Goal: Task Accomplishment & Management: Use online tool/utility

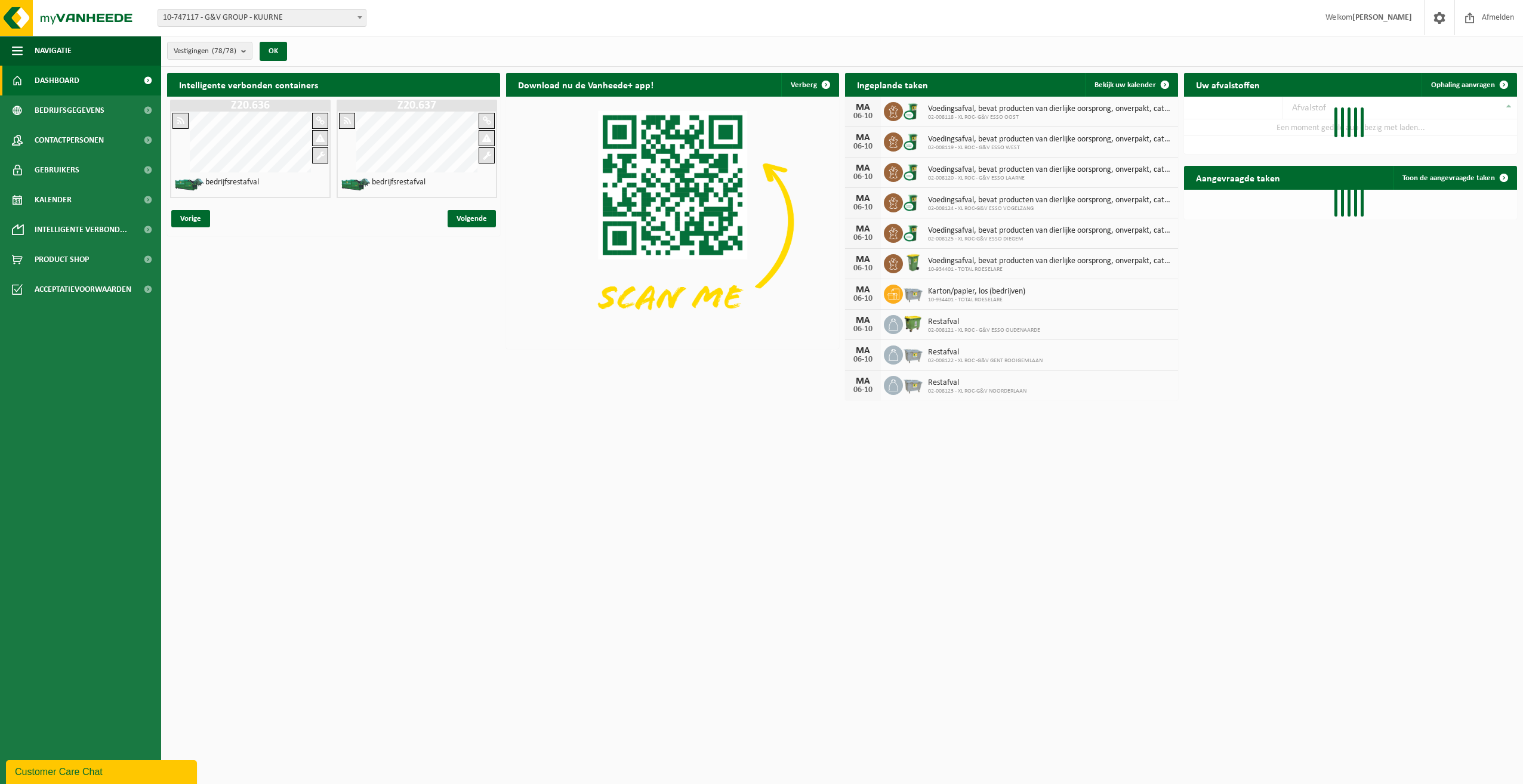
click at [920, 285] on img at bounding box center [913, 293] width 20 height 20
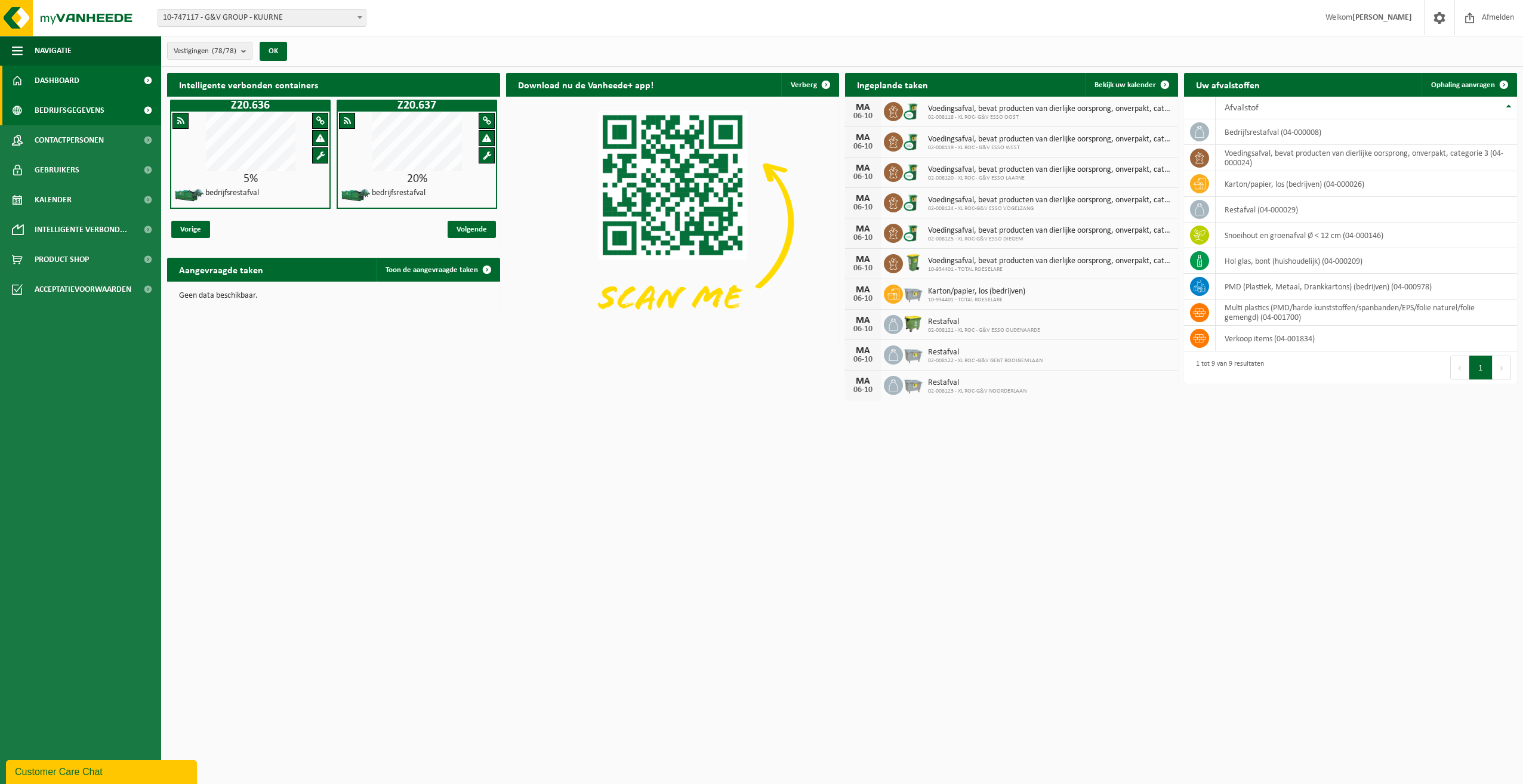
click at [98, 111] on span "Bedrijfsgegevens" at bounding box center [69, 110] width 70 height 30
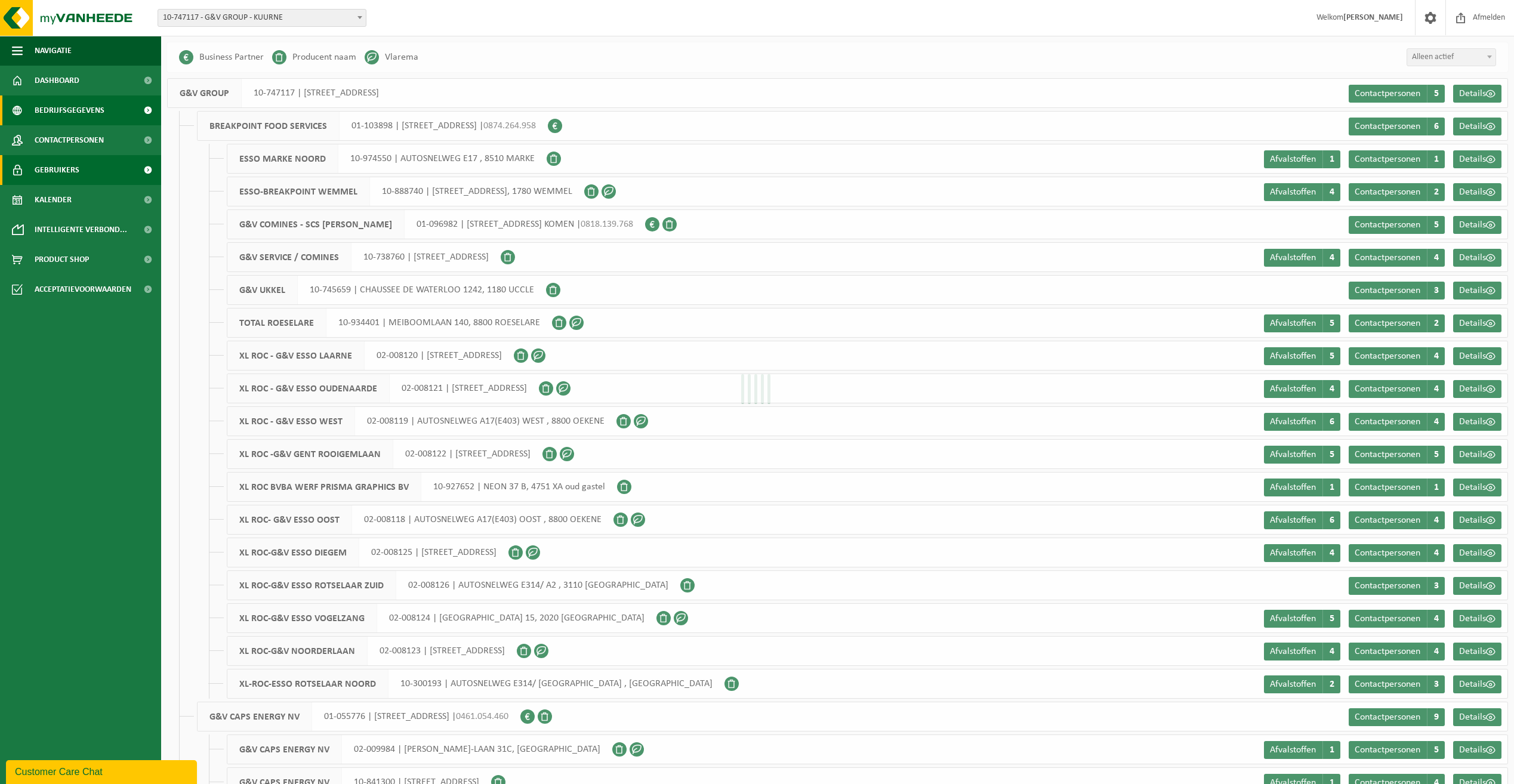
click at [68, 175] on span "Gebruikers" at bounding box center [57, 170] width 45 height 30
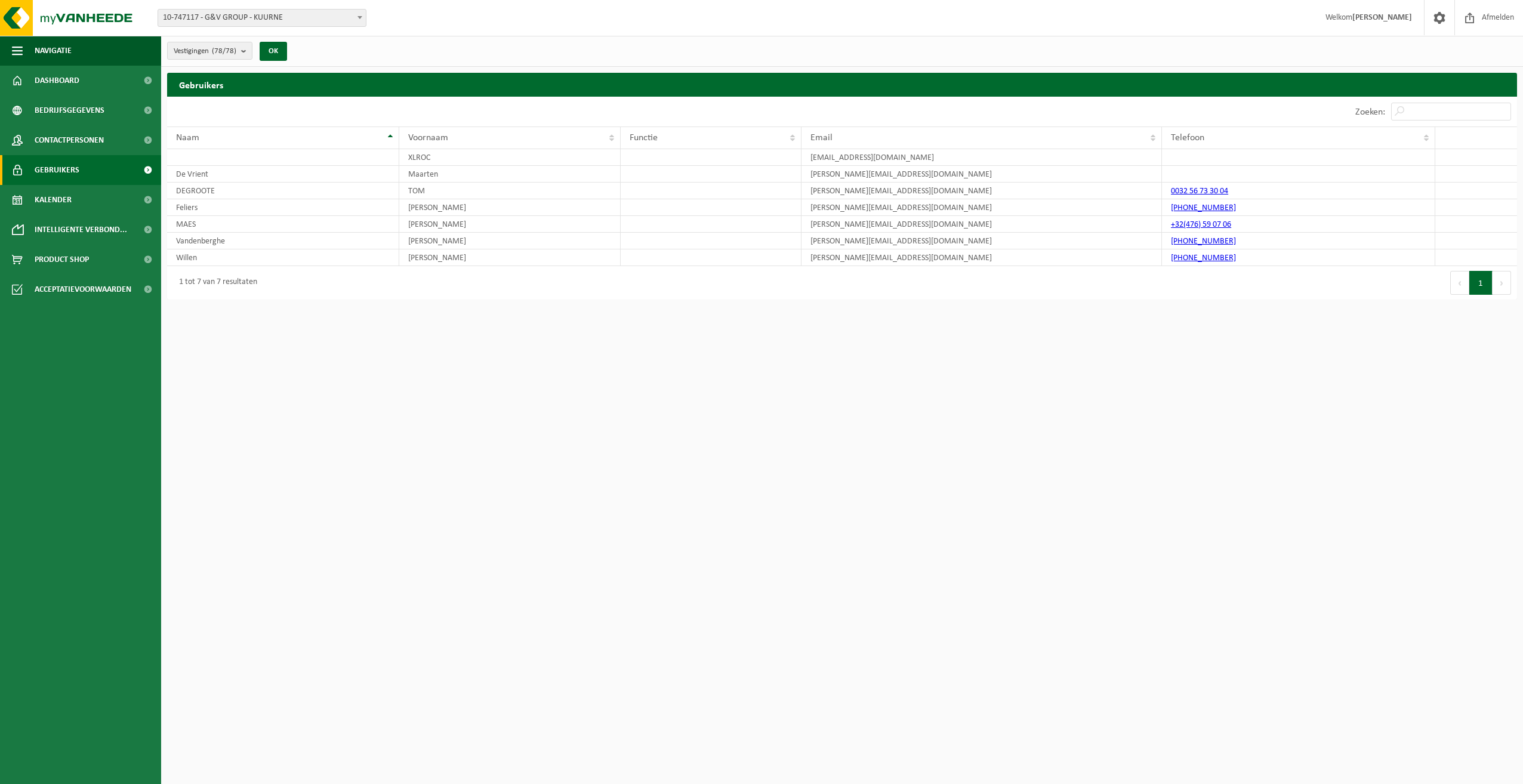
click at [67, 210] on span "Kalender" at bounding box center [53, 200] width 37 height 30
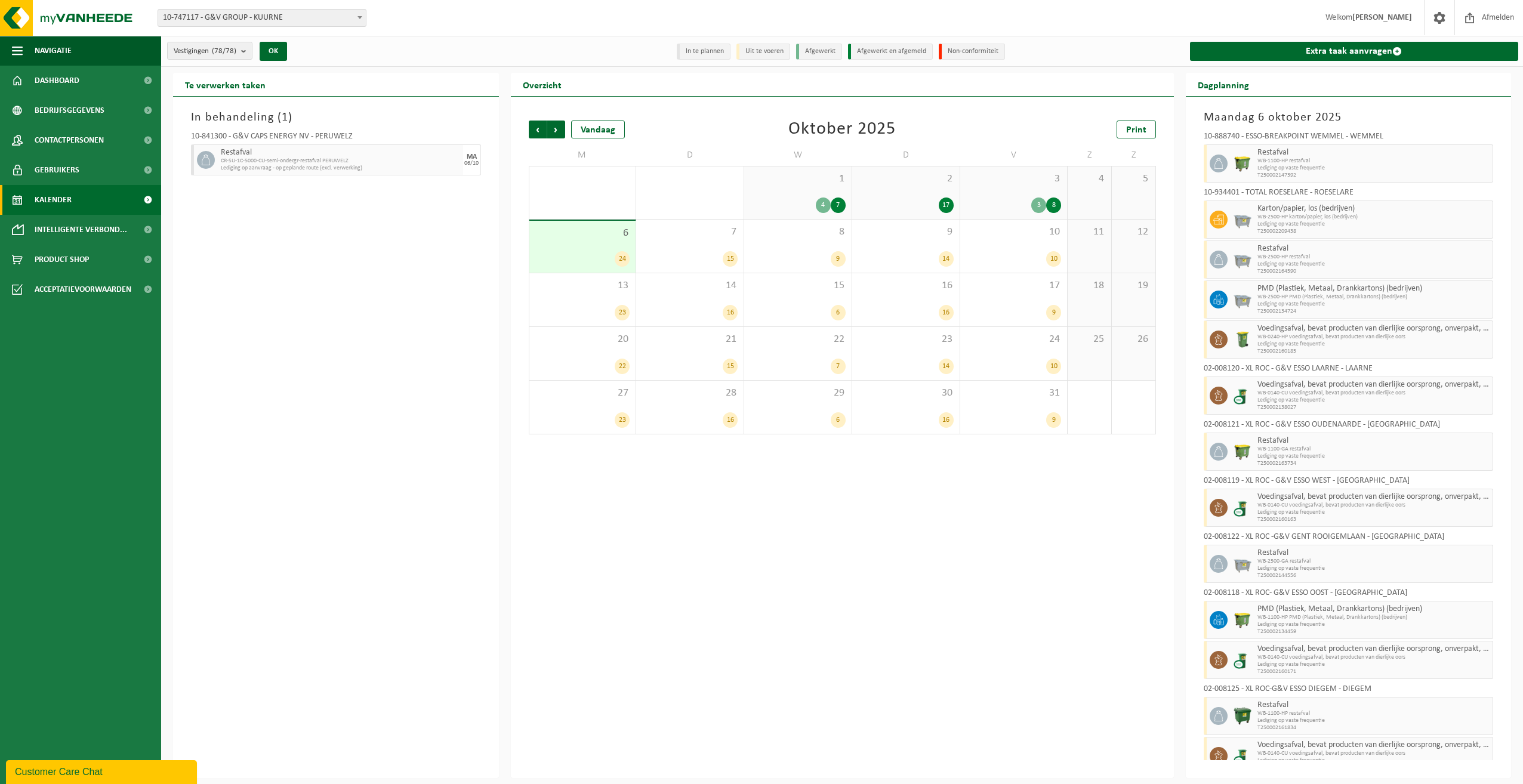
click at [360, 17] on b at bounding box center [359, 18] width 5 height 3
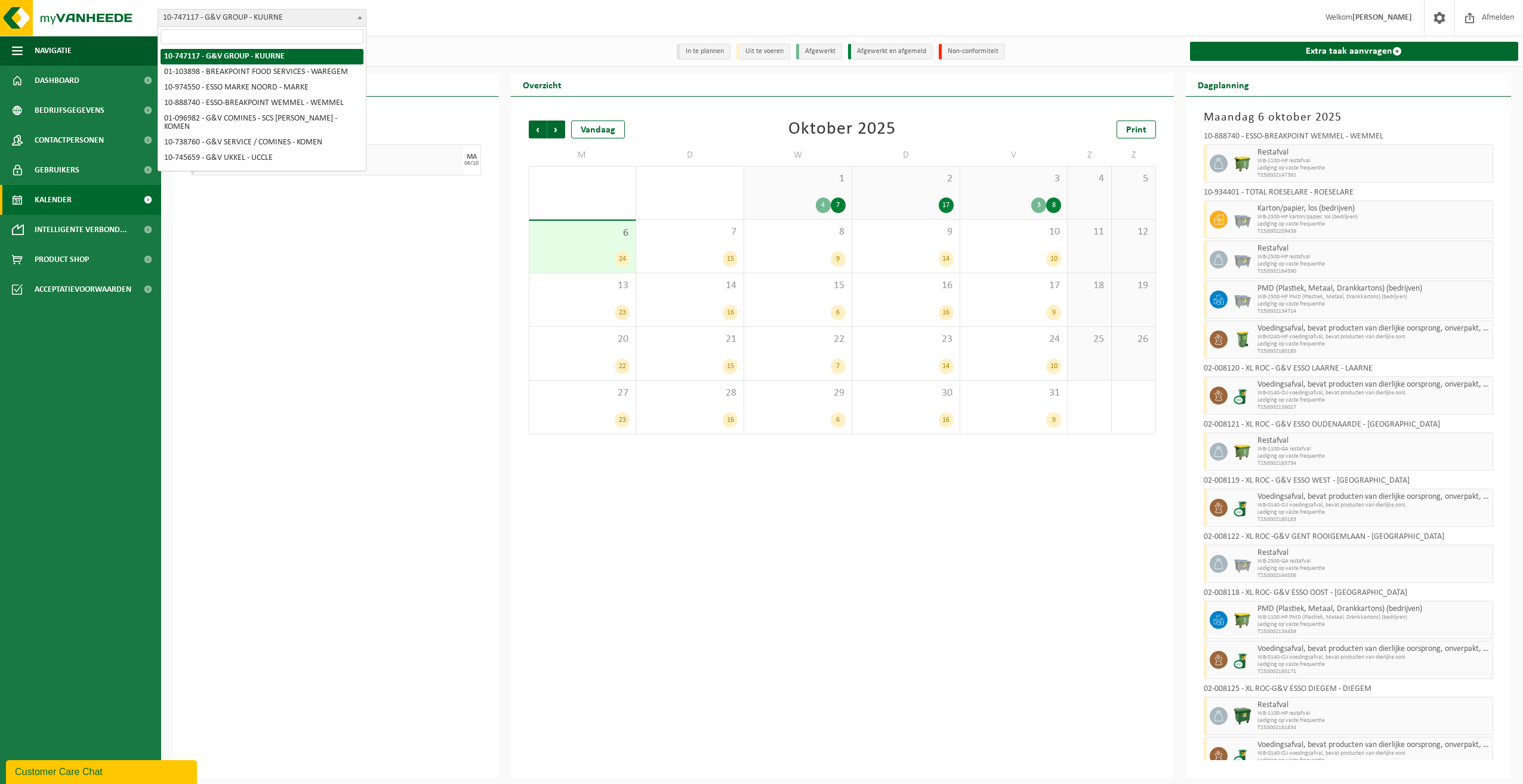
click at [360, 17] on b at bounding box center [359, 18] width 5 height 3
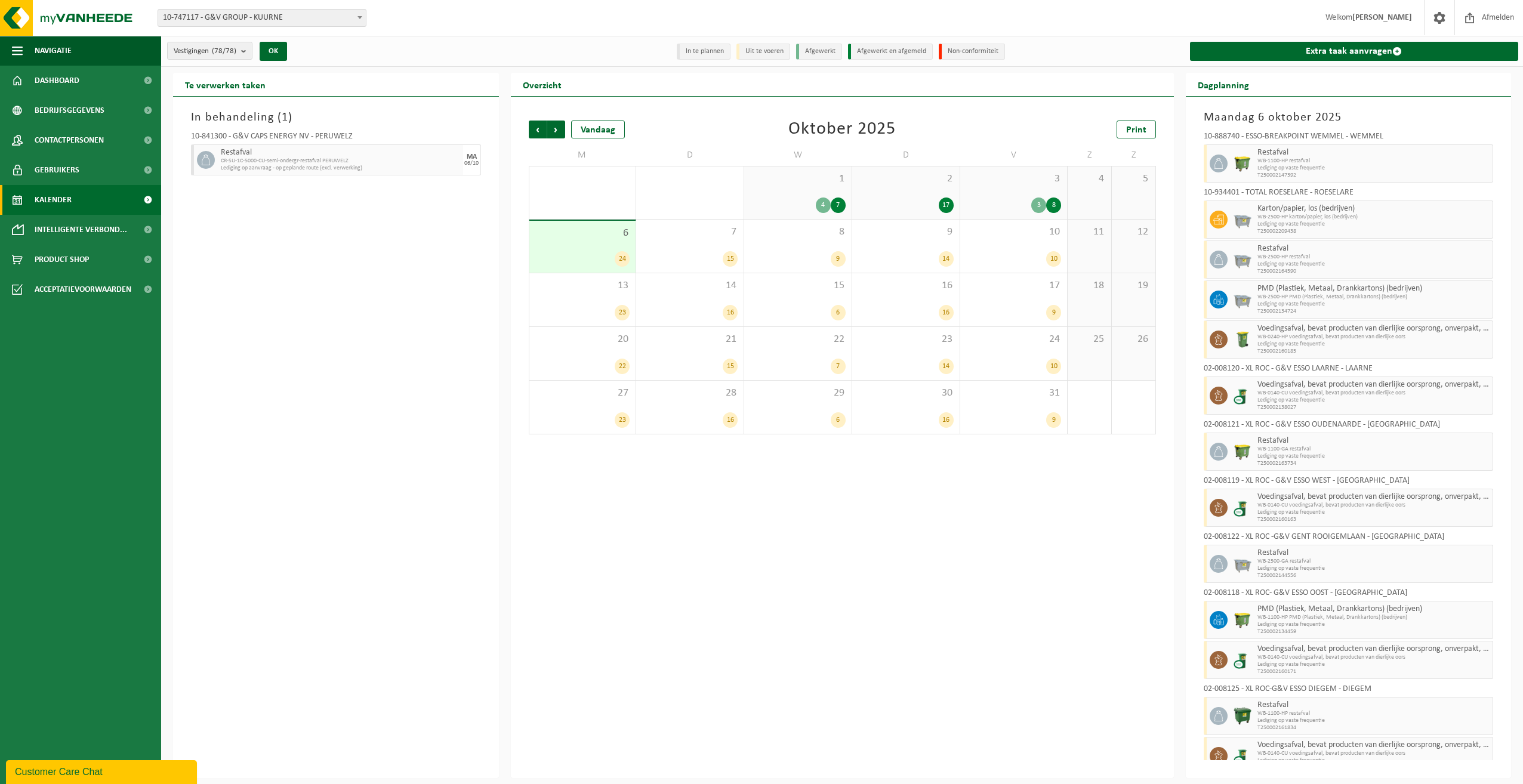
click at [422, 27] on div "Vestiging: 10-747117 - G&V GROUP - KUURNE 01-103898 - BREAKPOINT FOOD SERVICES …" at bounding box center [761, 18] width 1523 height 36
click at [246, 52] on b "submit" at bounding box center [246, 50] width 11 height 17
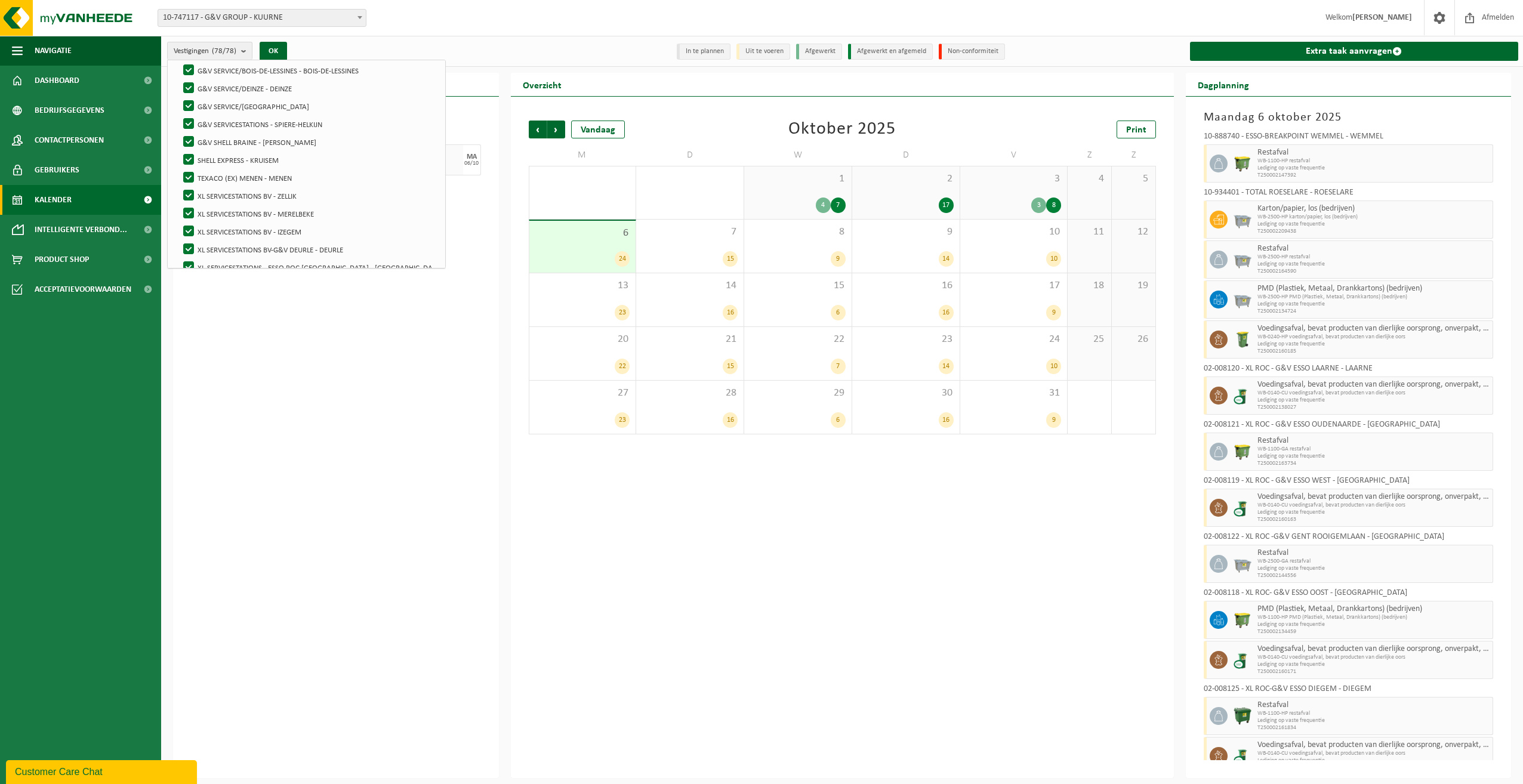
scroll to position [1258, 0]
click at [306, 200] on label "XL SERVICESTATIONS BV - MERELBEKE" at bounding box center [309, 202] width 258 height 18
click at [180, 193] on input "XL SERVICESTATIONS BV - MERELBEKE" at bounding box center [179, 192] width 1 height 1
checkbox input "false"
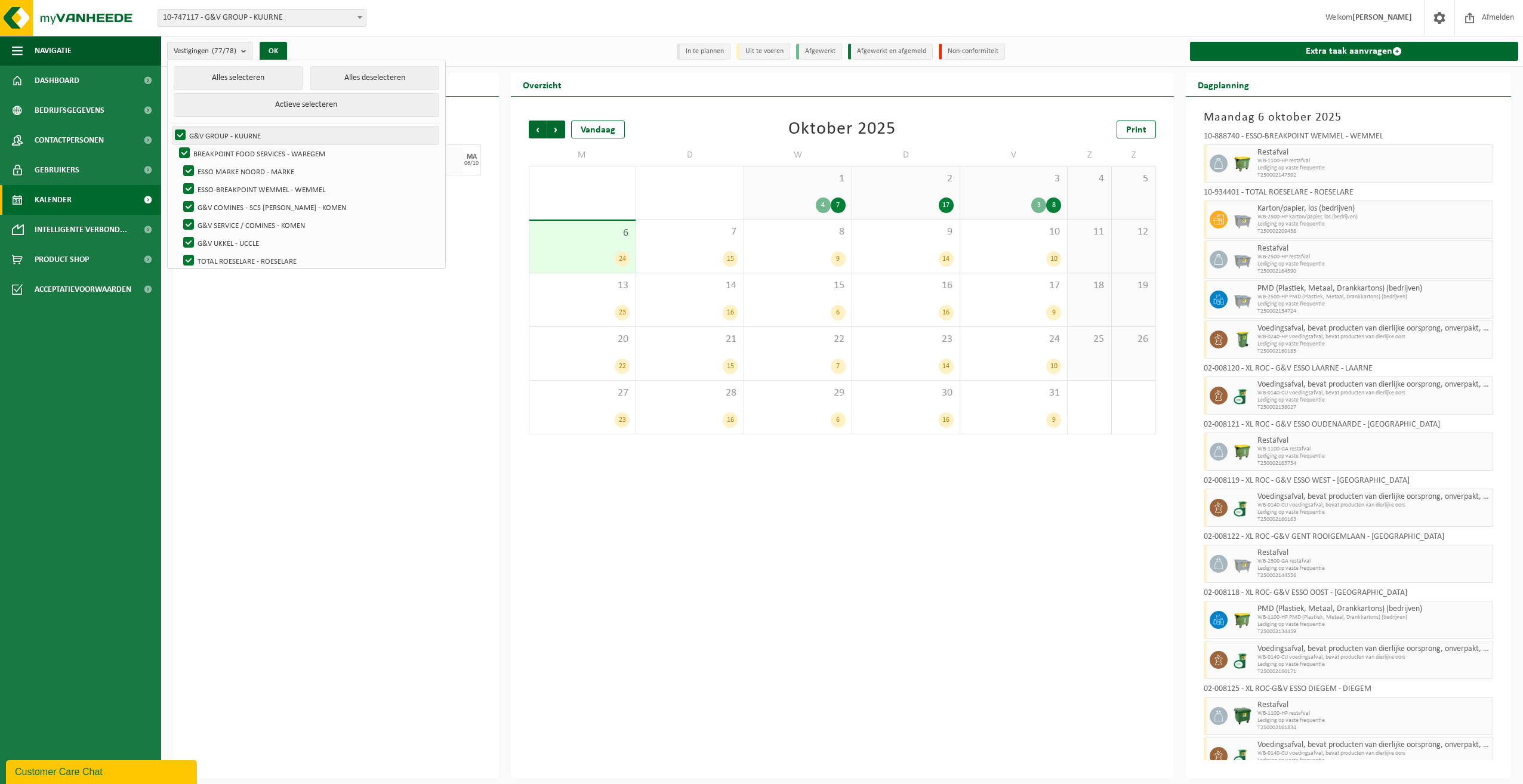
click at [181, 132] on label "G&V GROUP - KUURNE" at bounding box center [305, 136] width 266 height 18
click at [171, 127] on input "G&V GROUP - KUURNE" at bounding box center [170, 126] width 1 height 1
checkbox input "false"
click at [186, 150] on label "BREAKPOINT FOOD SERVICES - WAREGEM" at bounding box center [307, 153] width 262 height 18
click at [175, 144] on input "BREAKPOINT FOOD SERVICES - WAREGEM" at bounding box center [175, 143] width 1 height 1
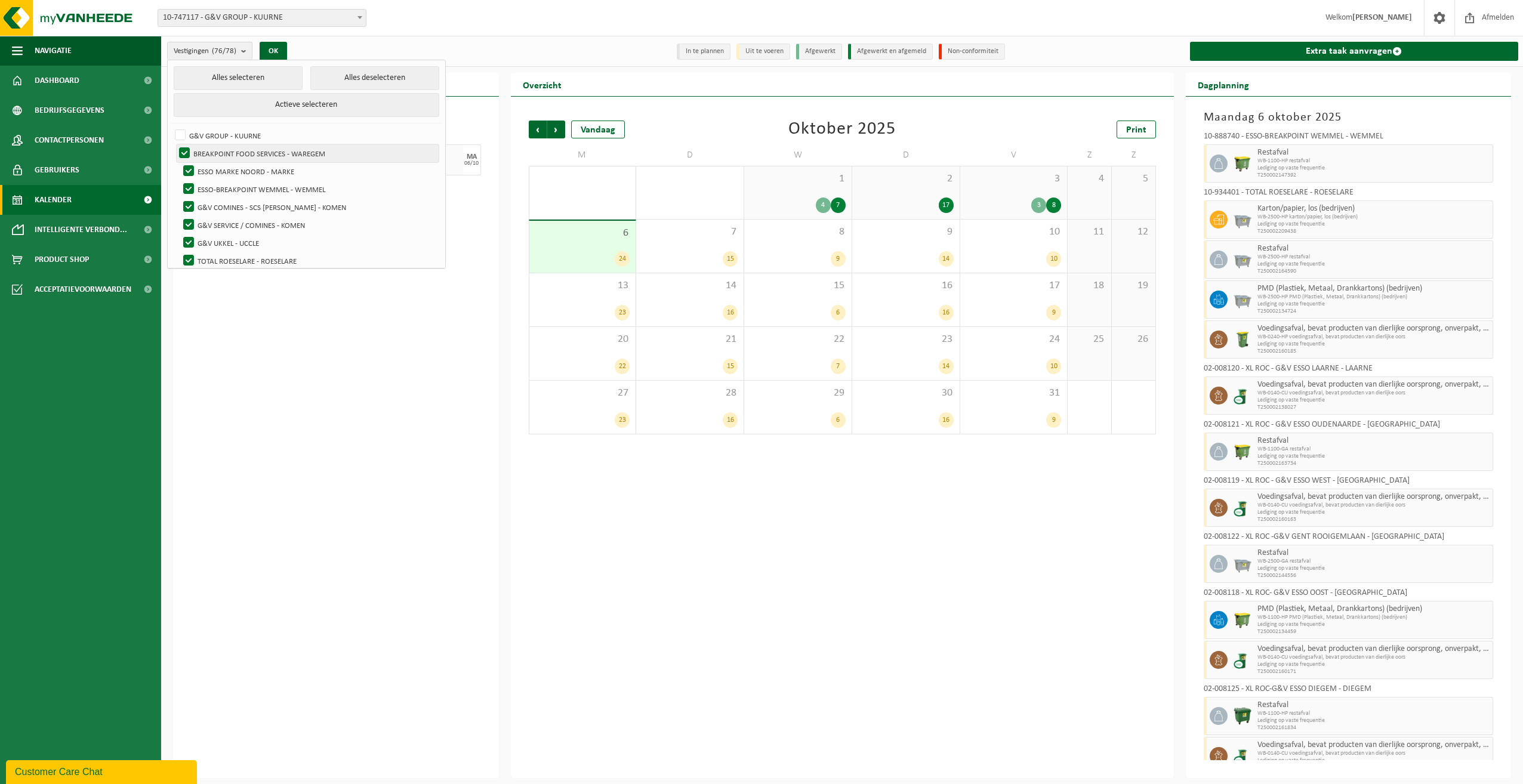
checkbox input "false"
click at [187, 167] on label "ESSO MARKE NOORD - MARKE" at bounding box center [309, 171] width 258 height 18
click at [180, 162] on input "ESSO MARKE NOORD - MARKE" at bounding box center [179, 162] width 1 height 1
checkbox input "false"
click at [311, 73] on button "Alles deselecteren" at bounding box center [375, 78] width 130 height 23
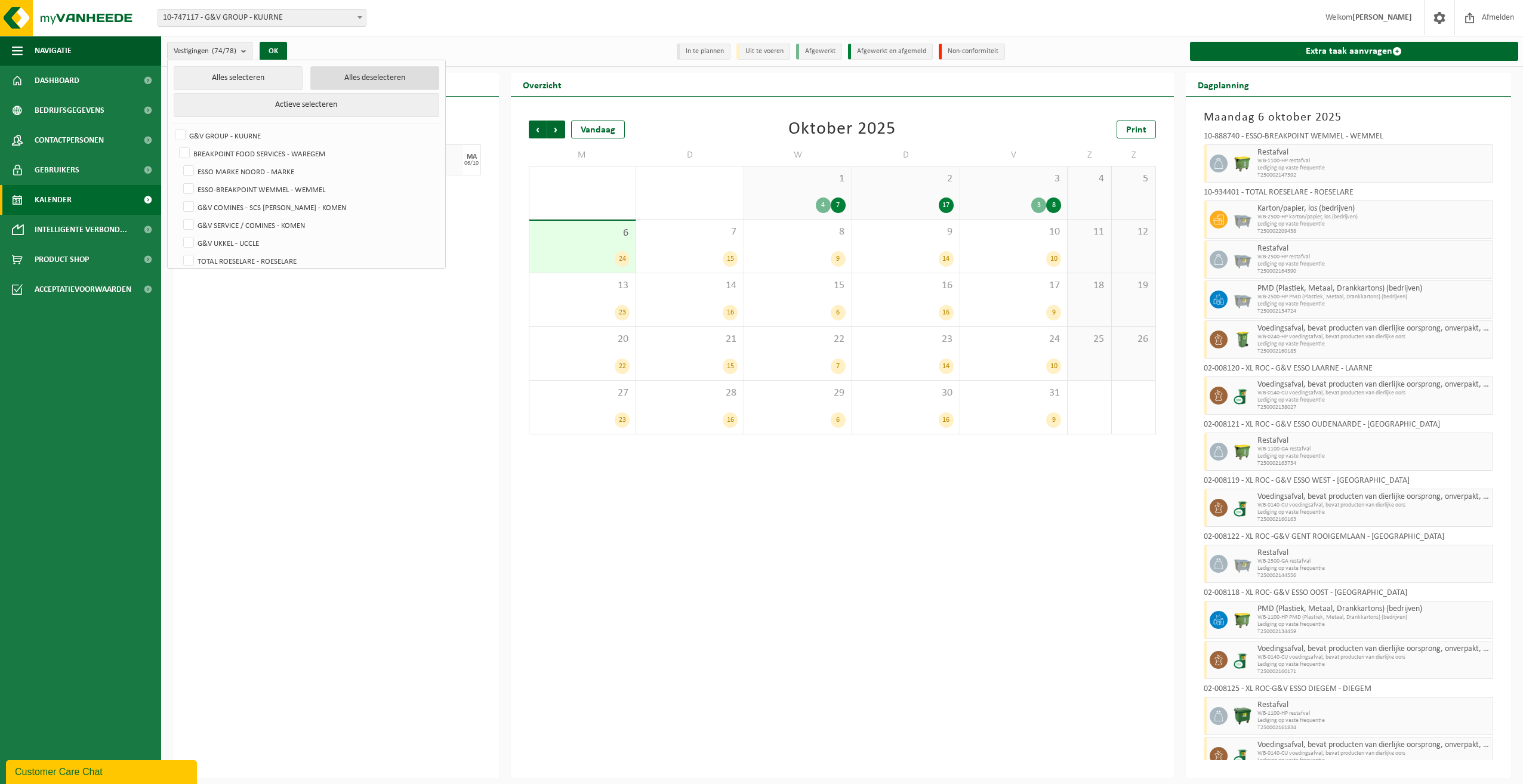
checkbox input "false"
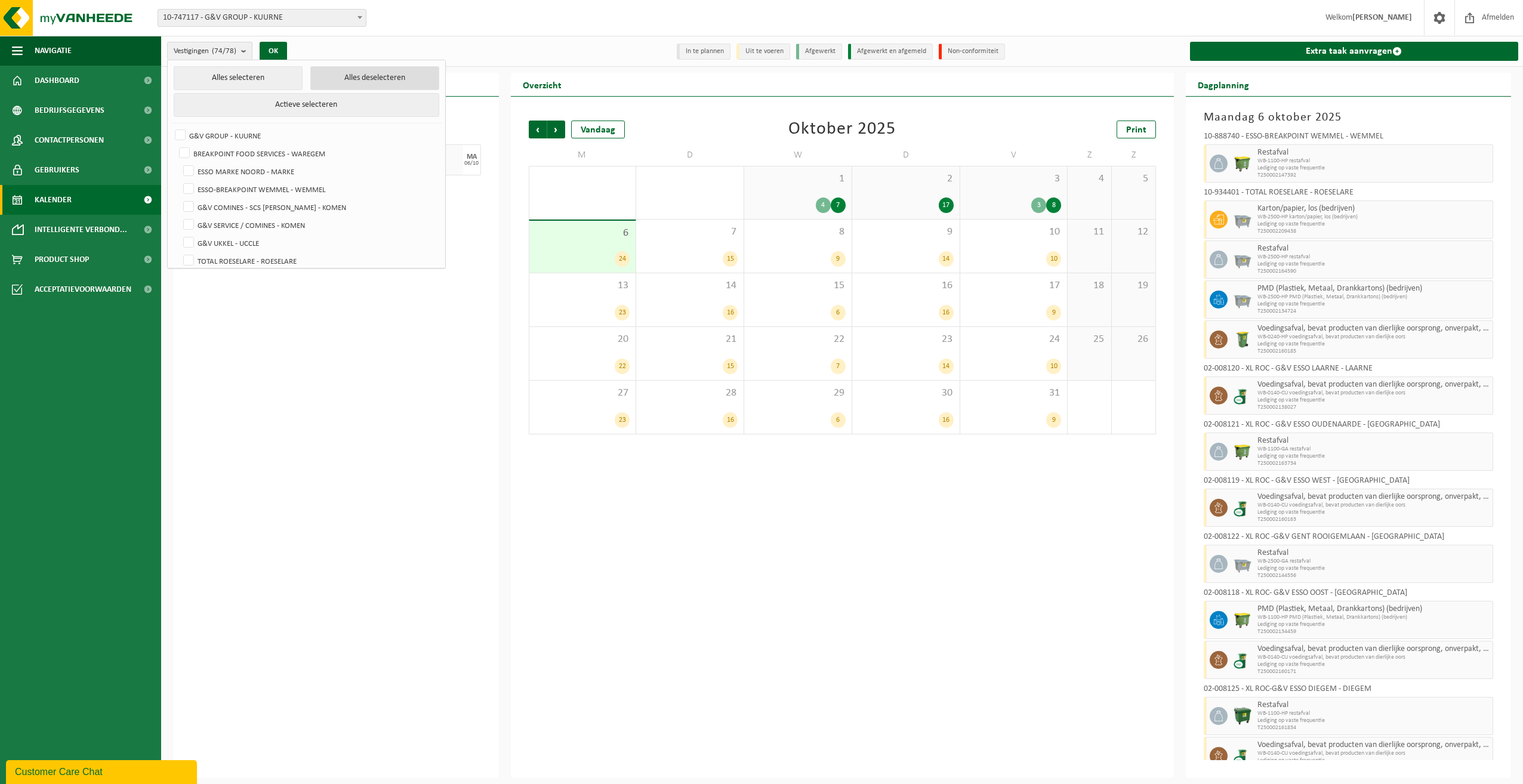
checkbox input "false"
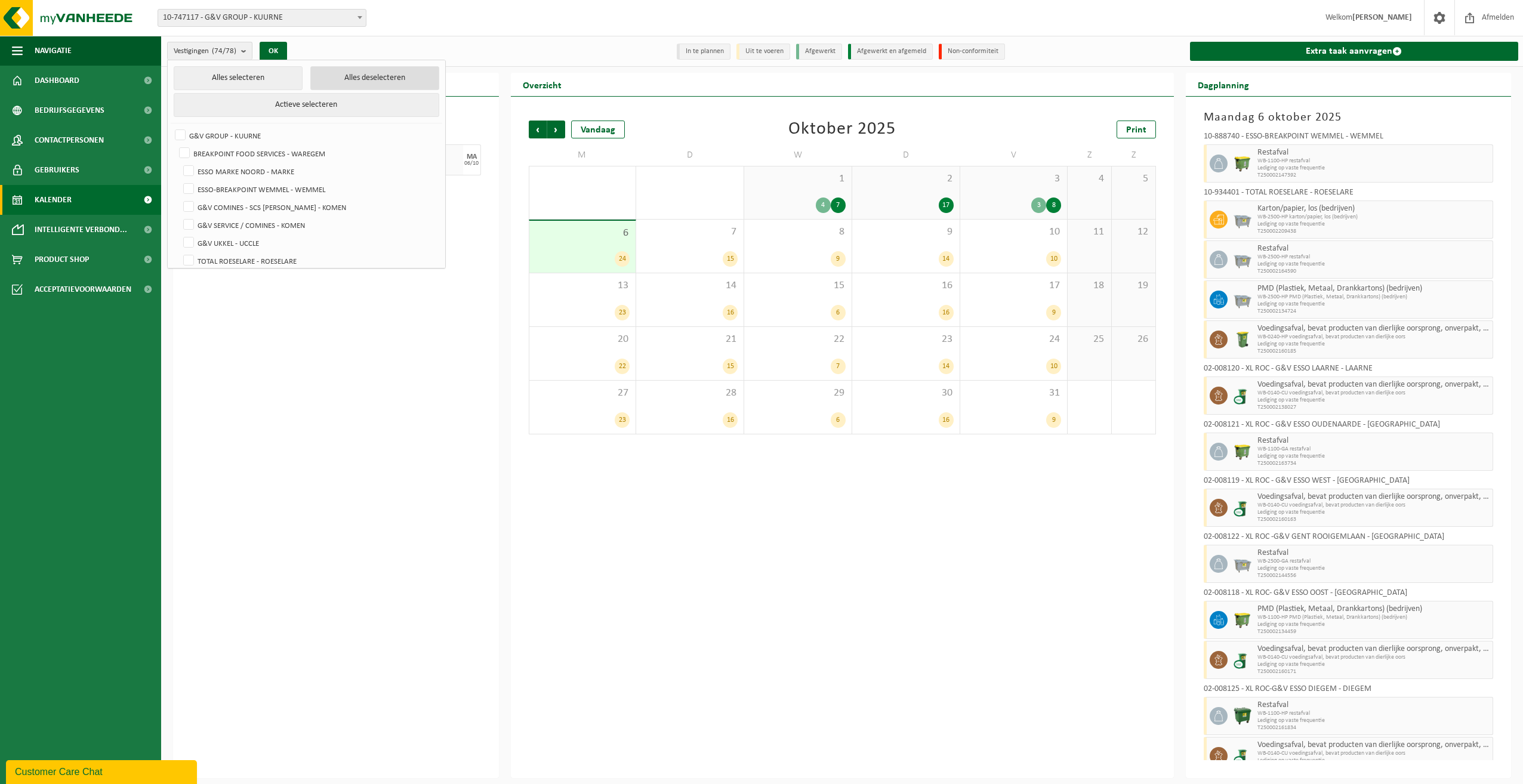
checkbox input "false"
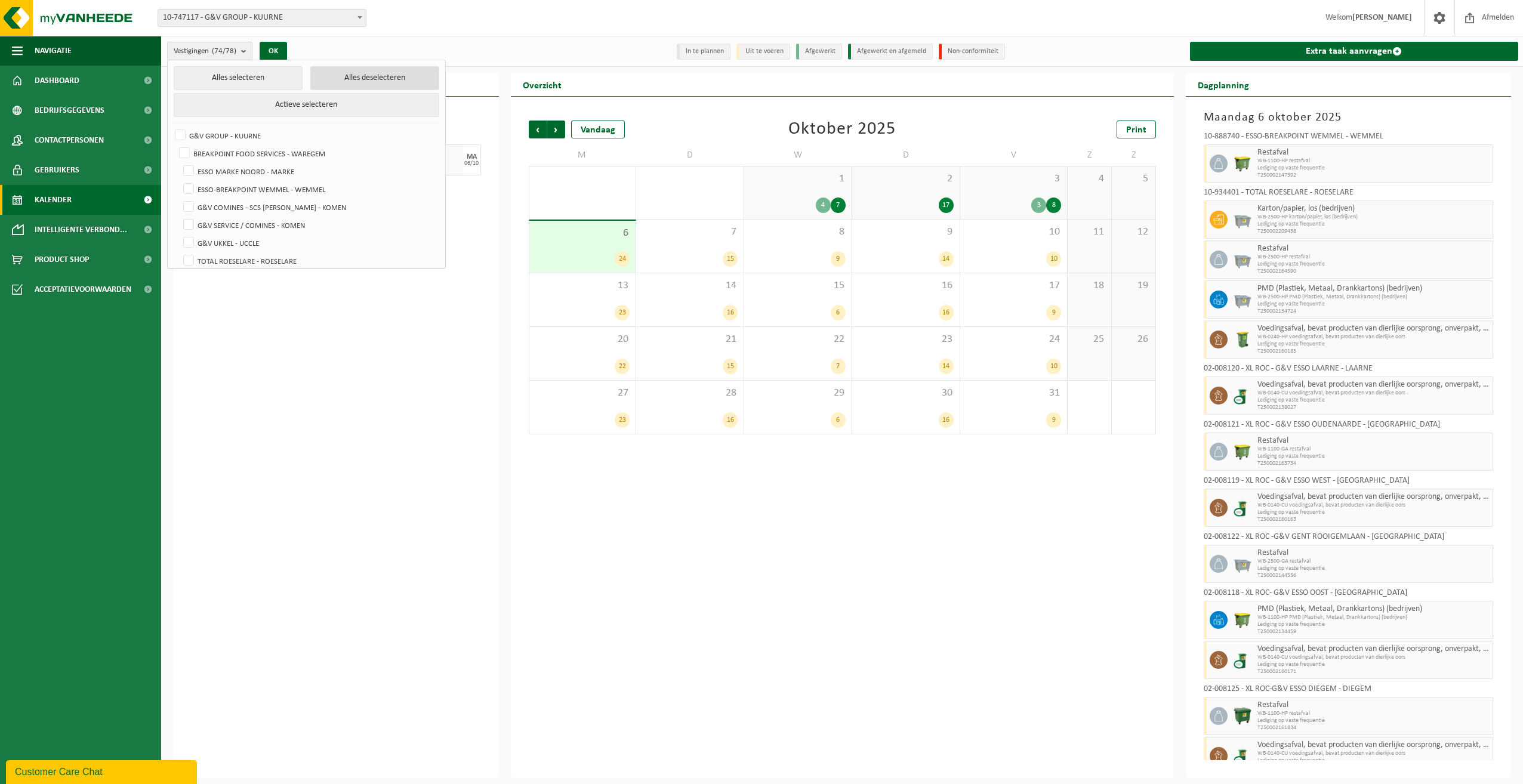
checkbox input "false"
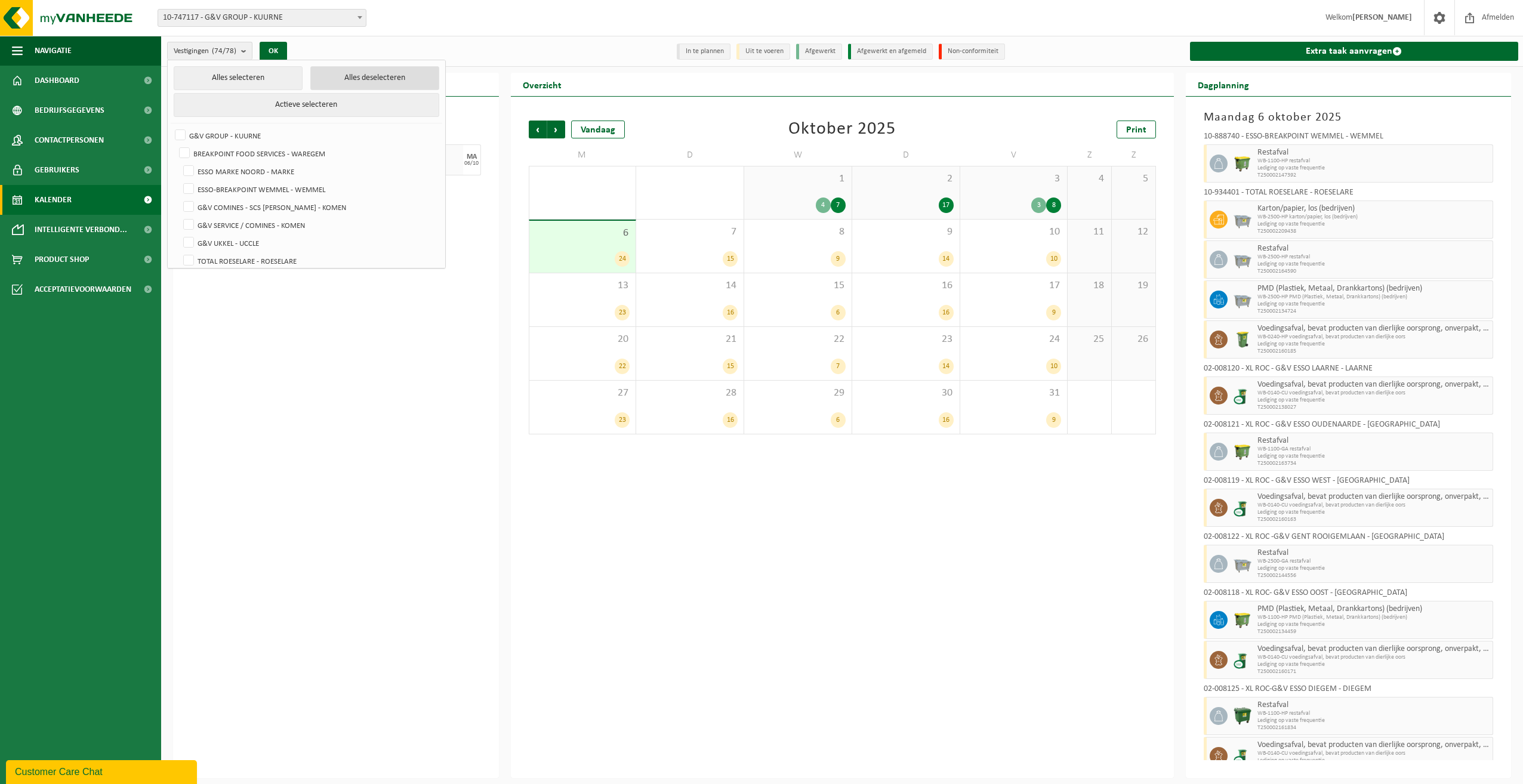
checkbox input "false"
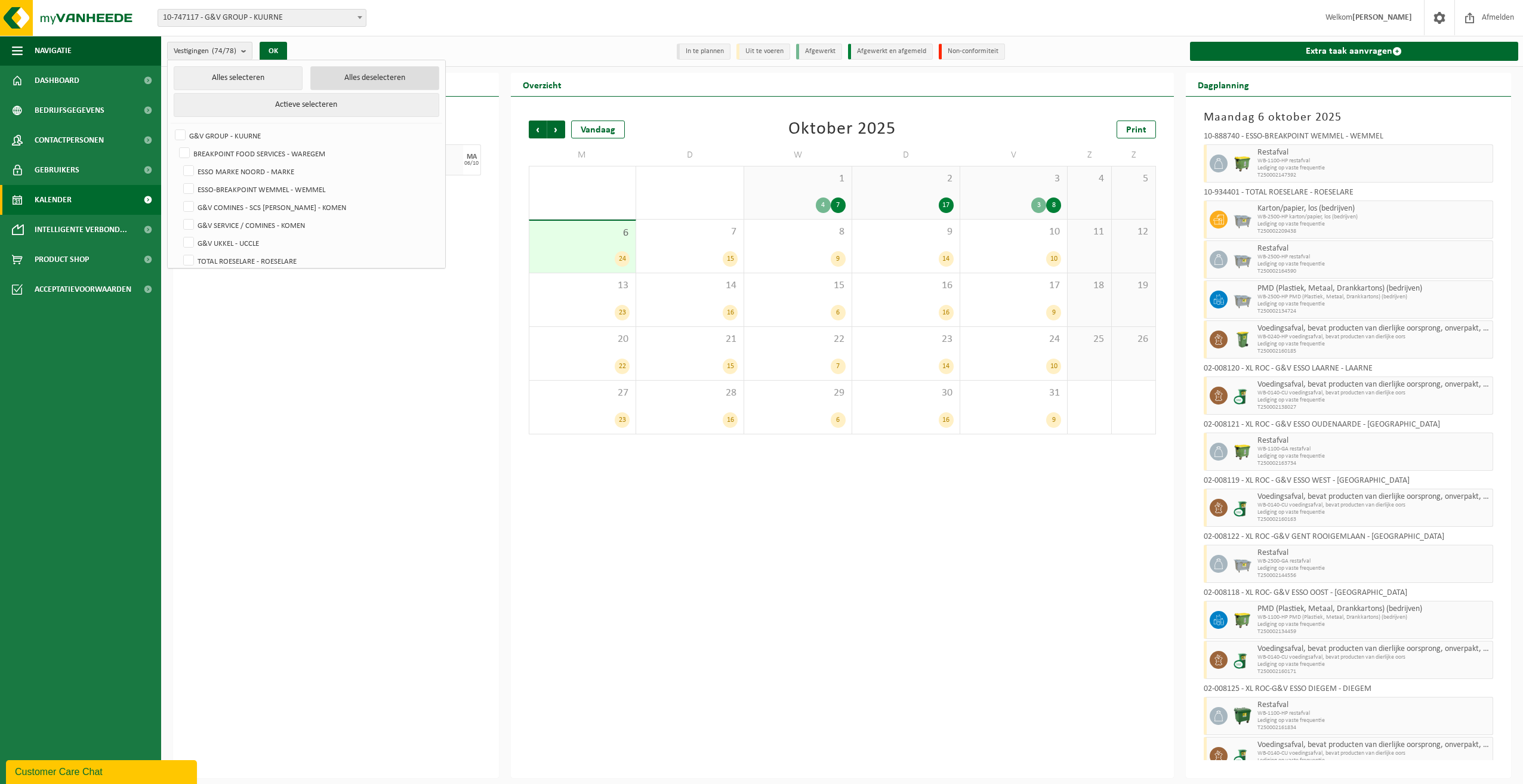
checkbox input "false"
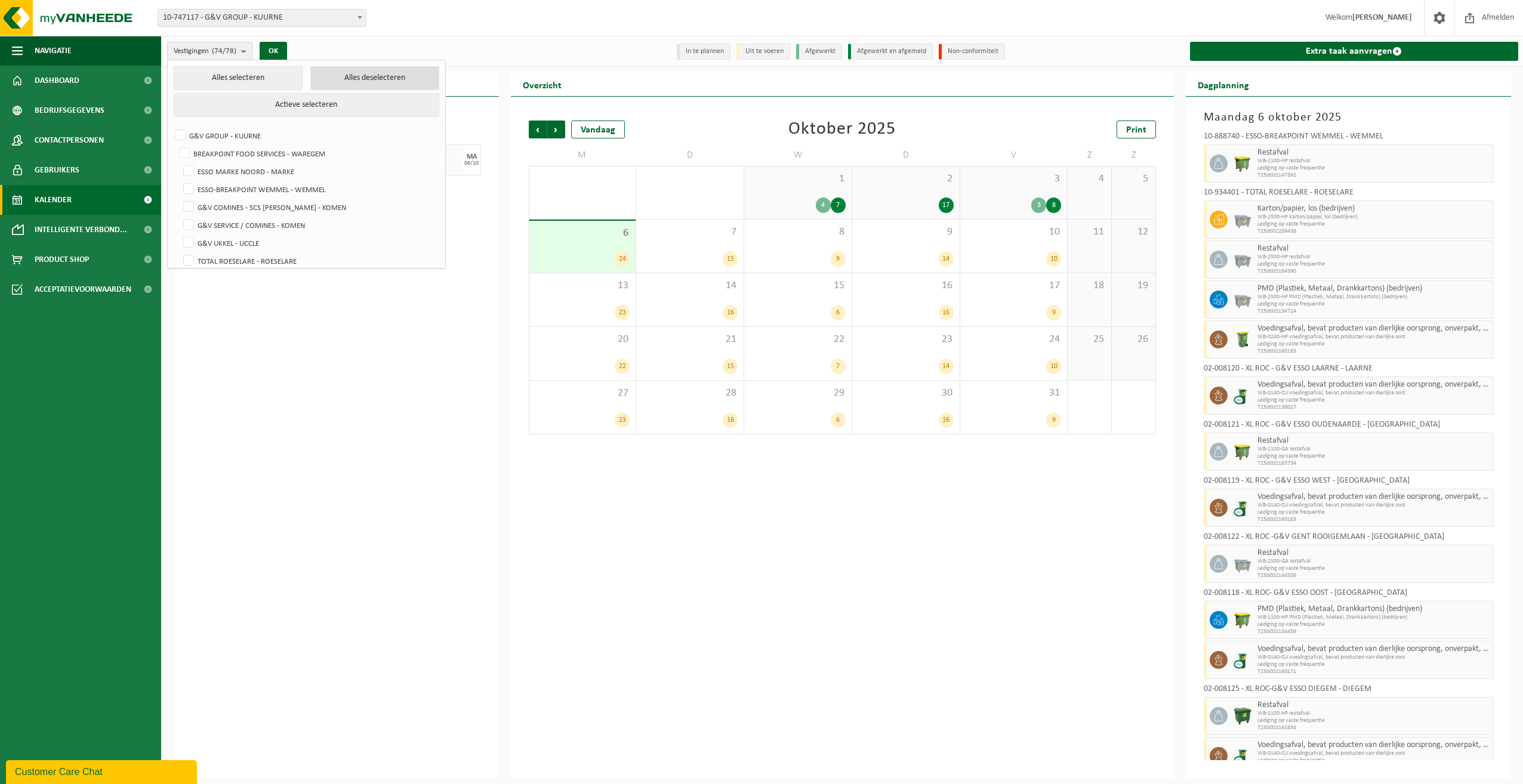
checkbox input "false"
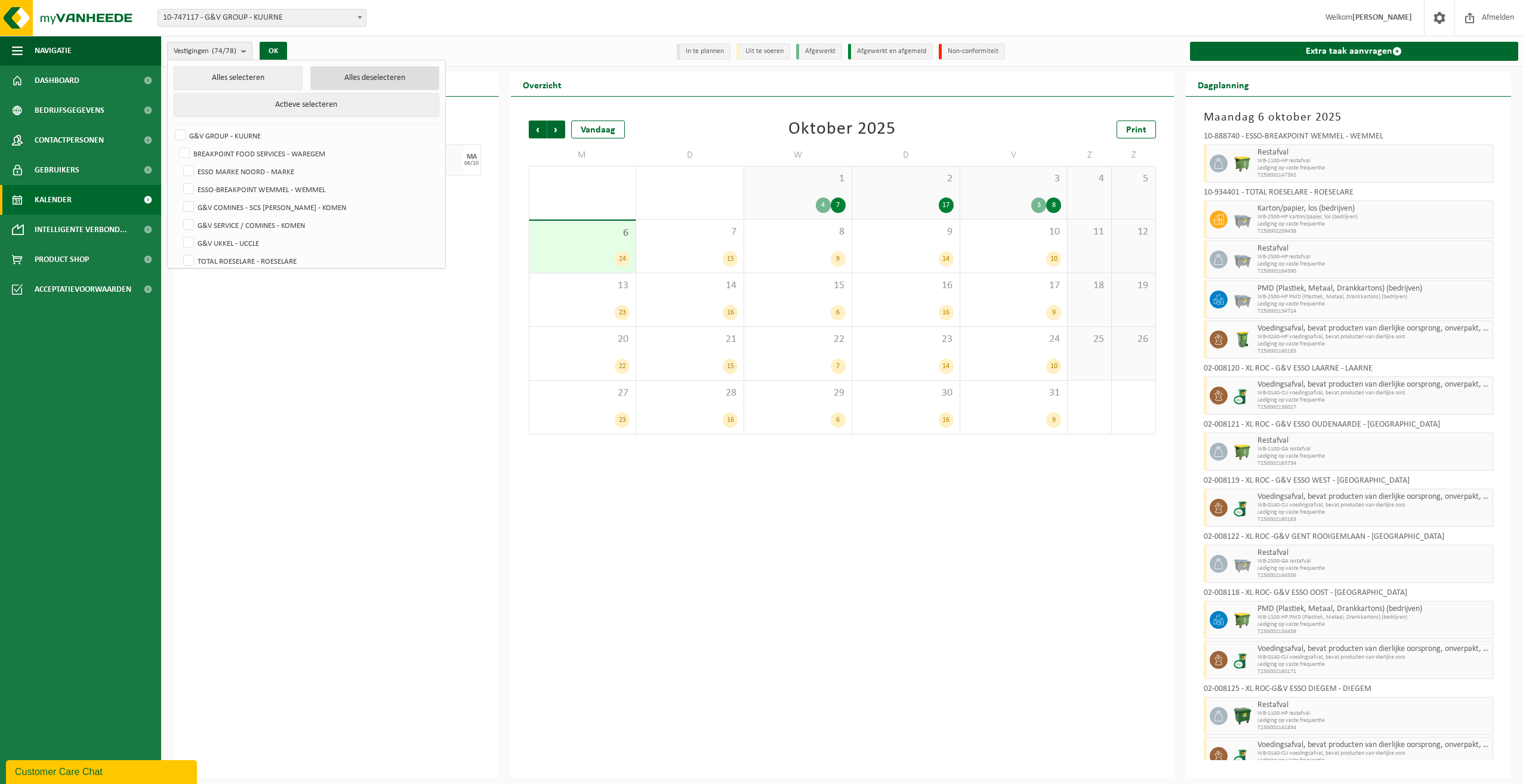
checkbox input "false"
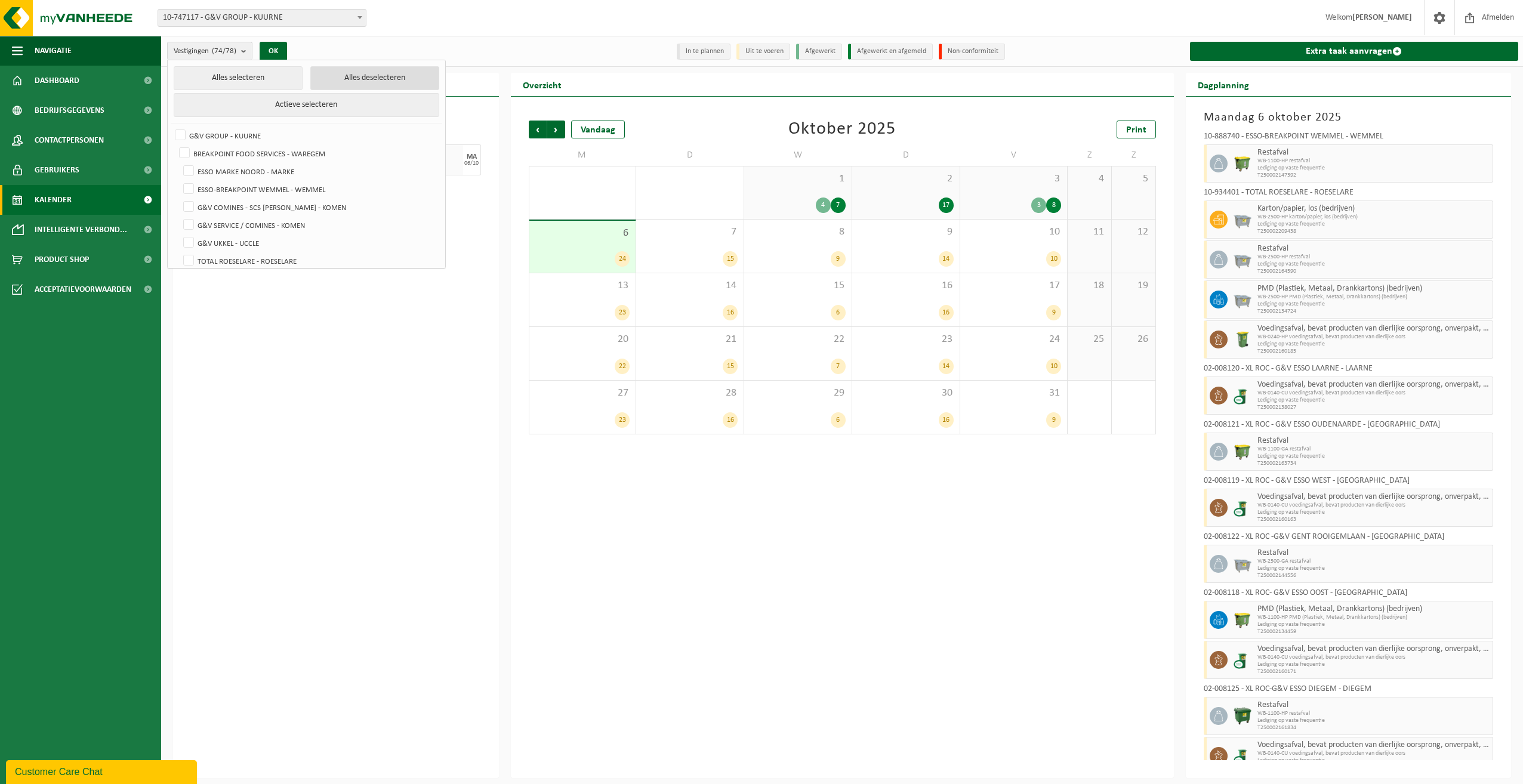
checkbox input "false"
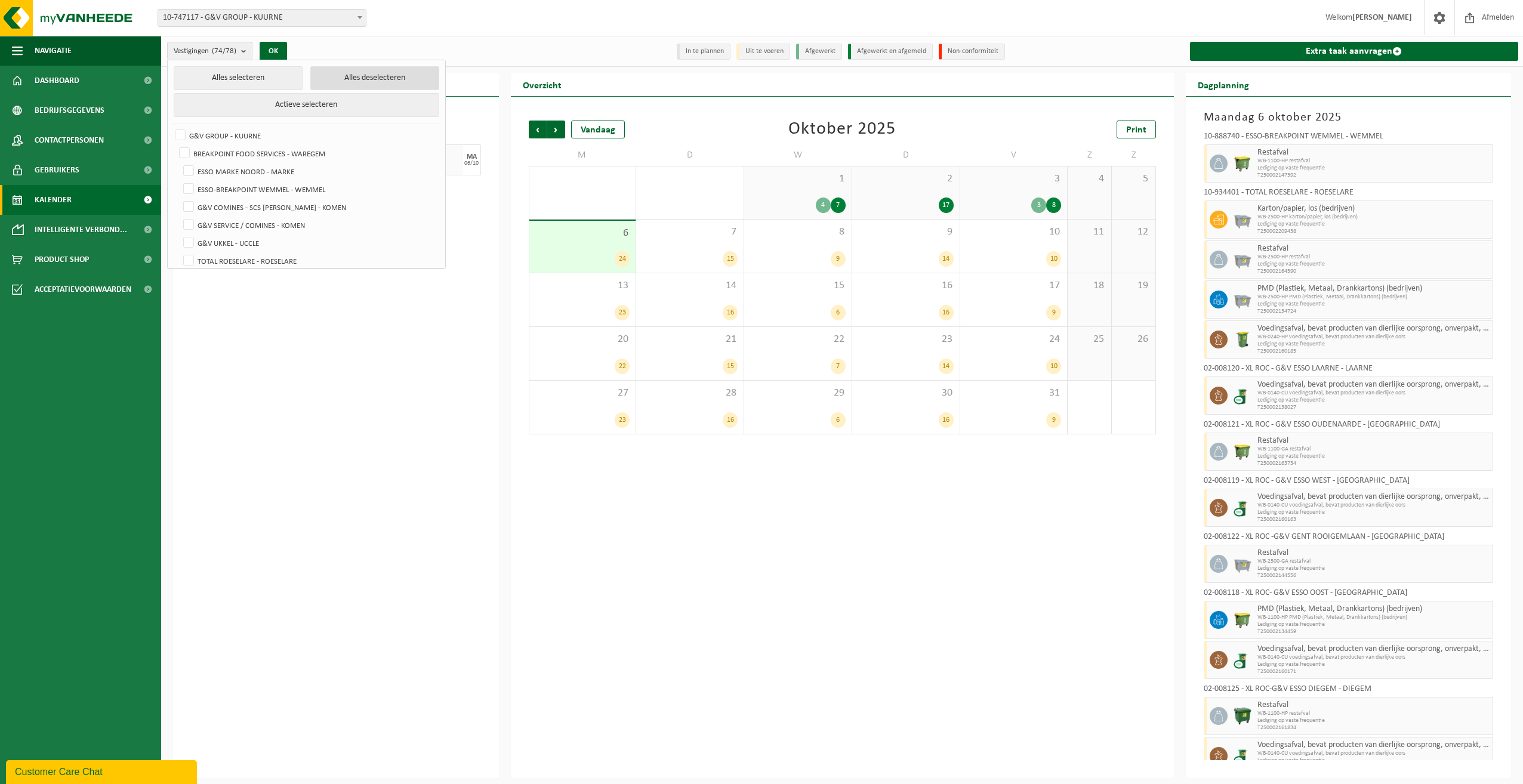
checkbox input "false"
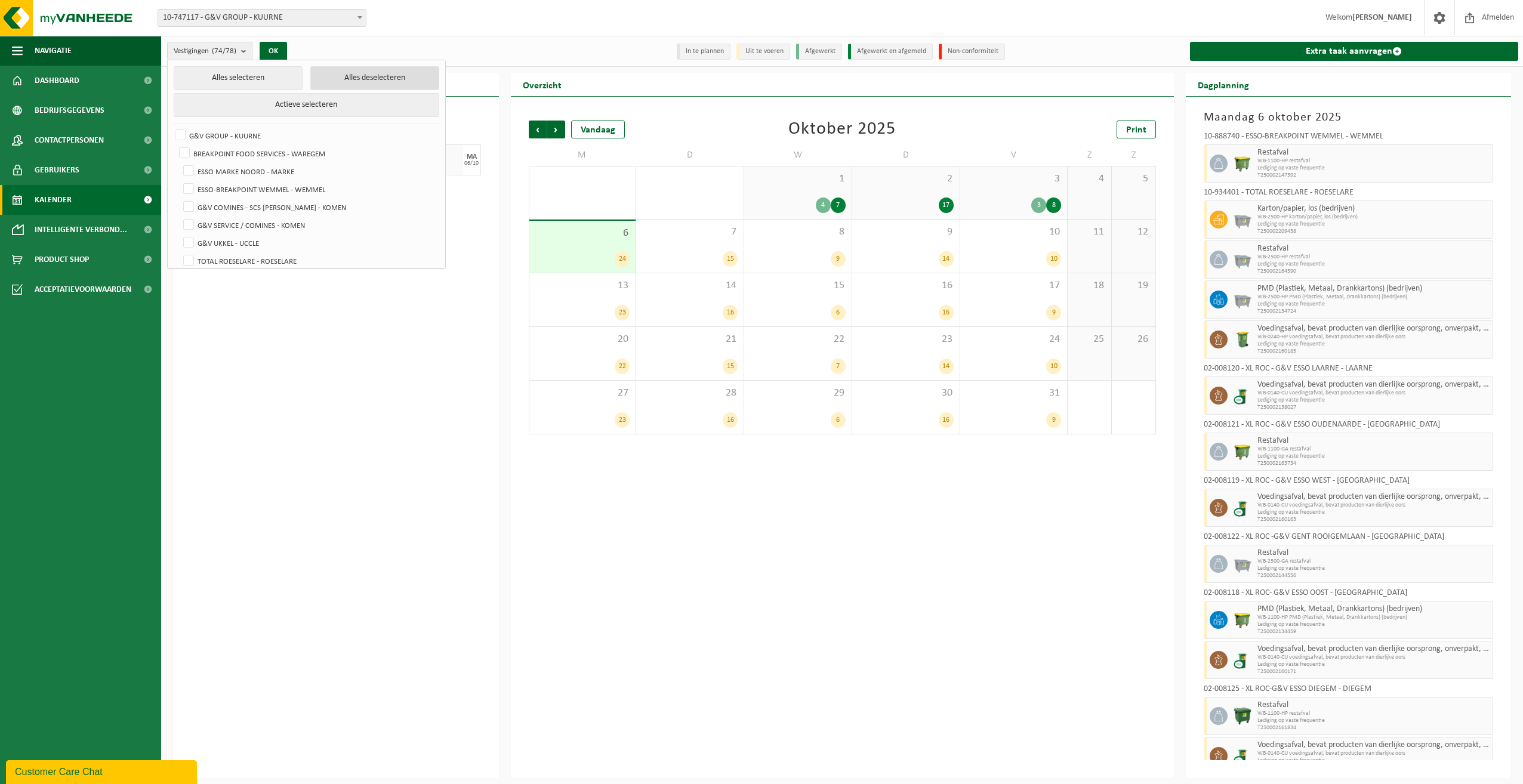
checkbox input "false"
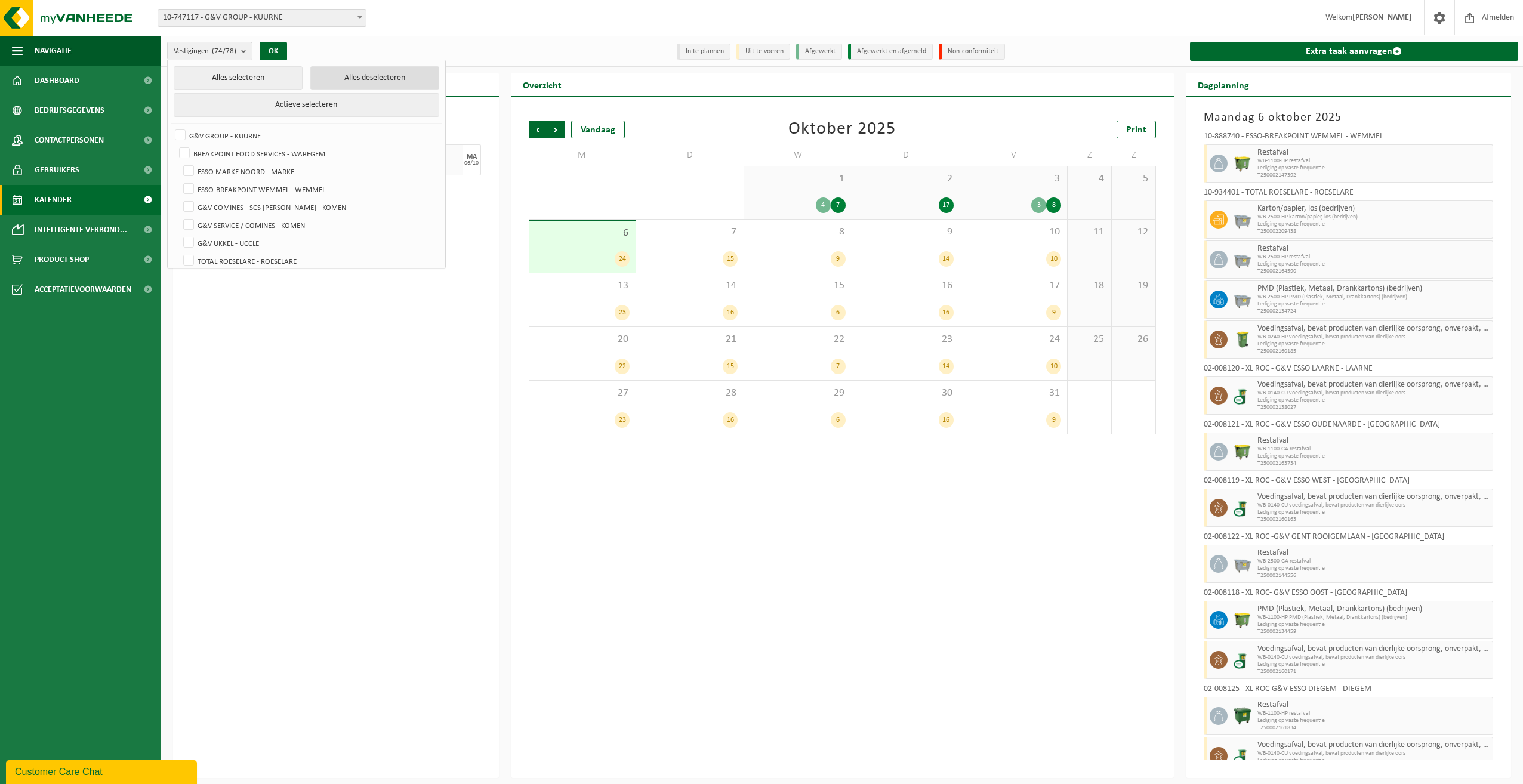
checkbox input "false"
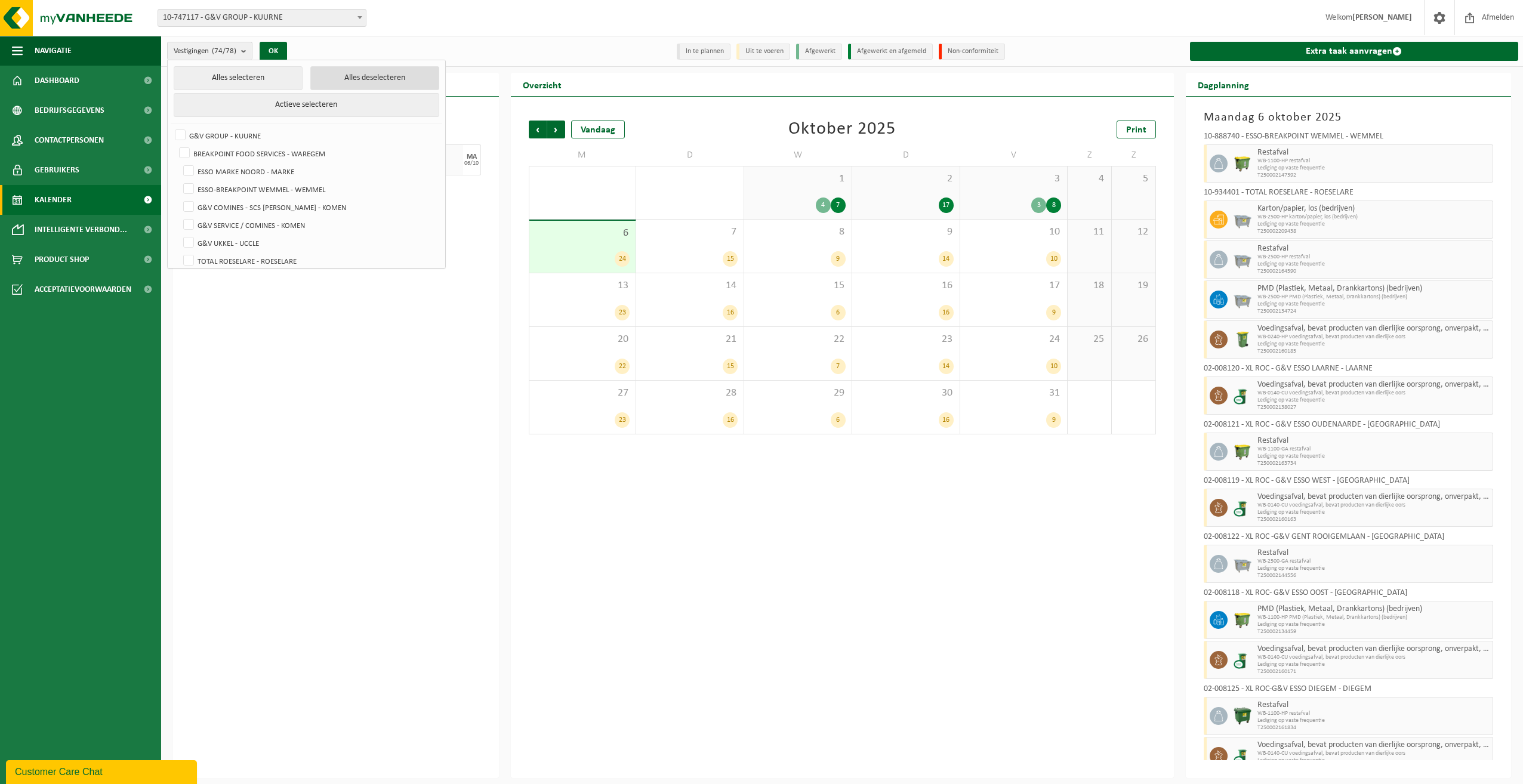
checkbox input "false"
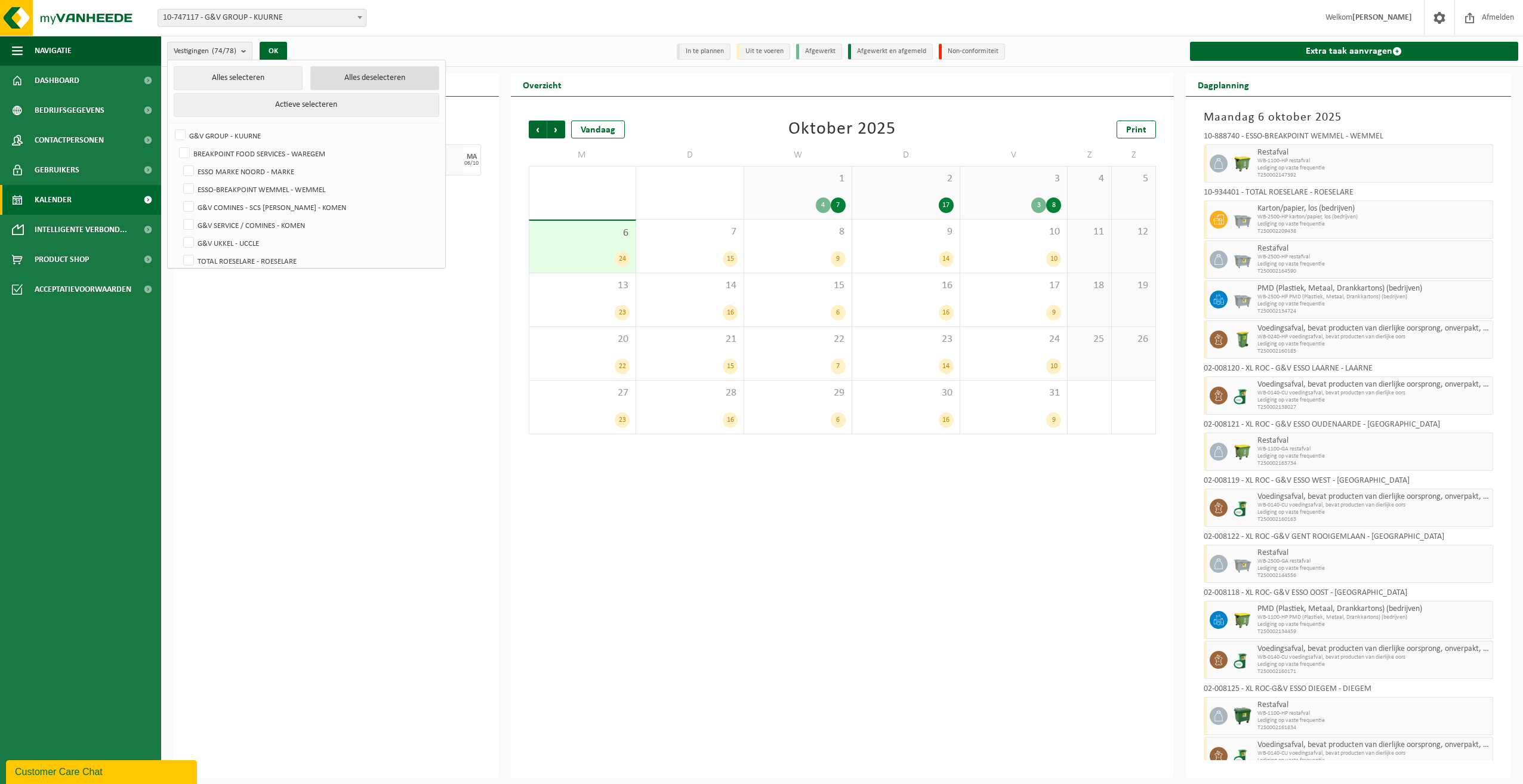
checkbox input "false"
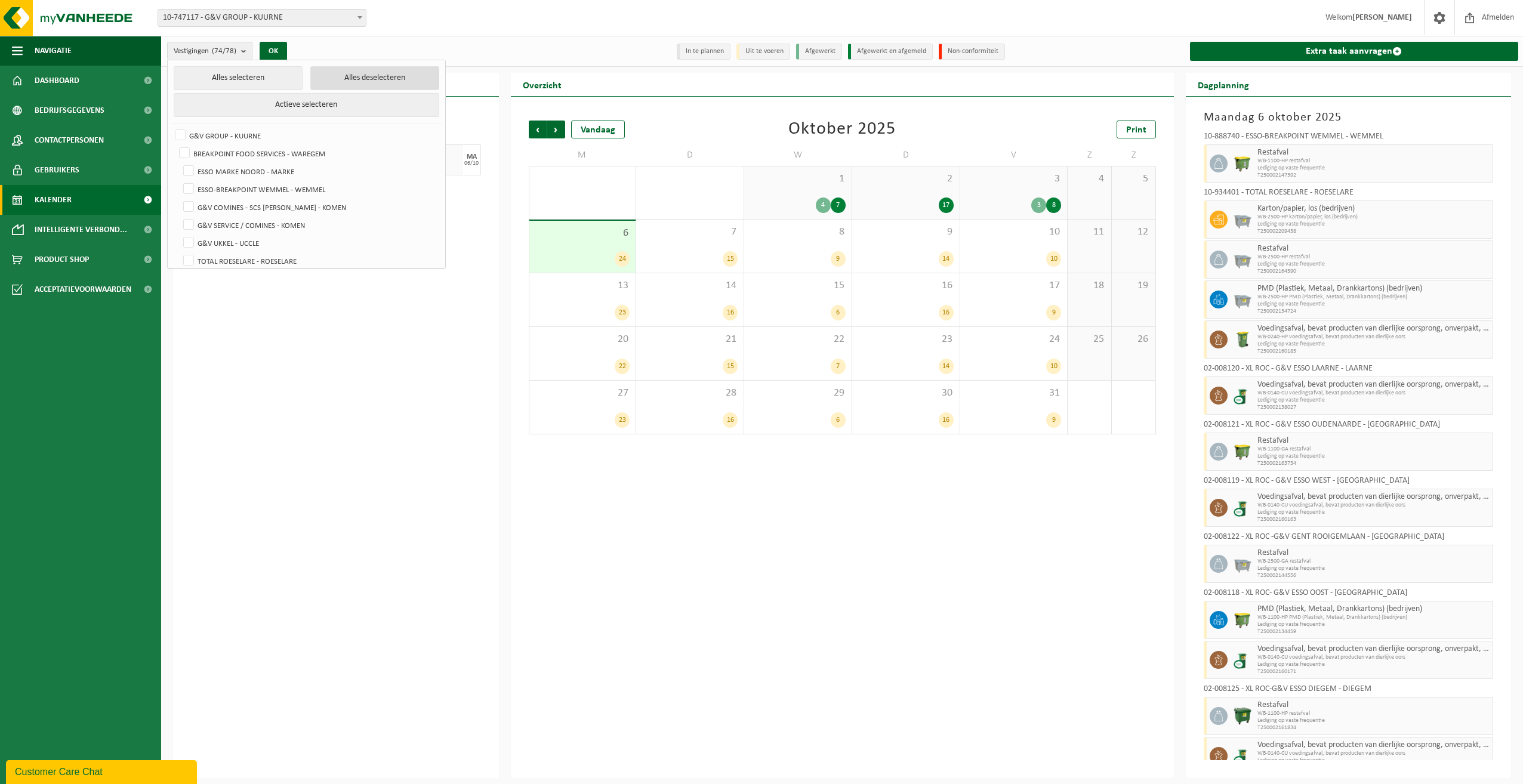
checkbox input "false"
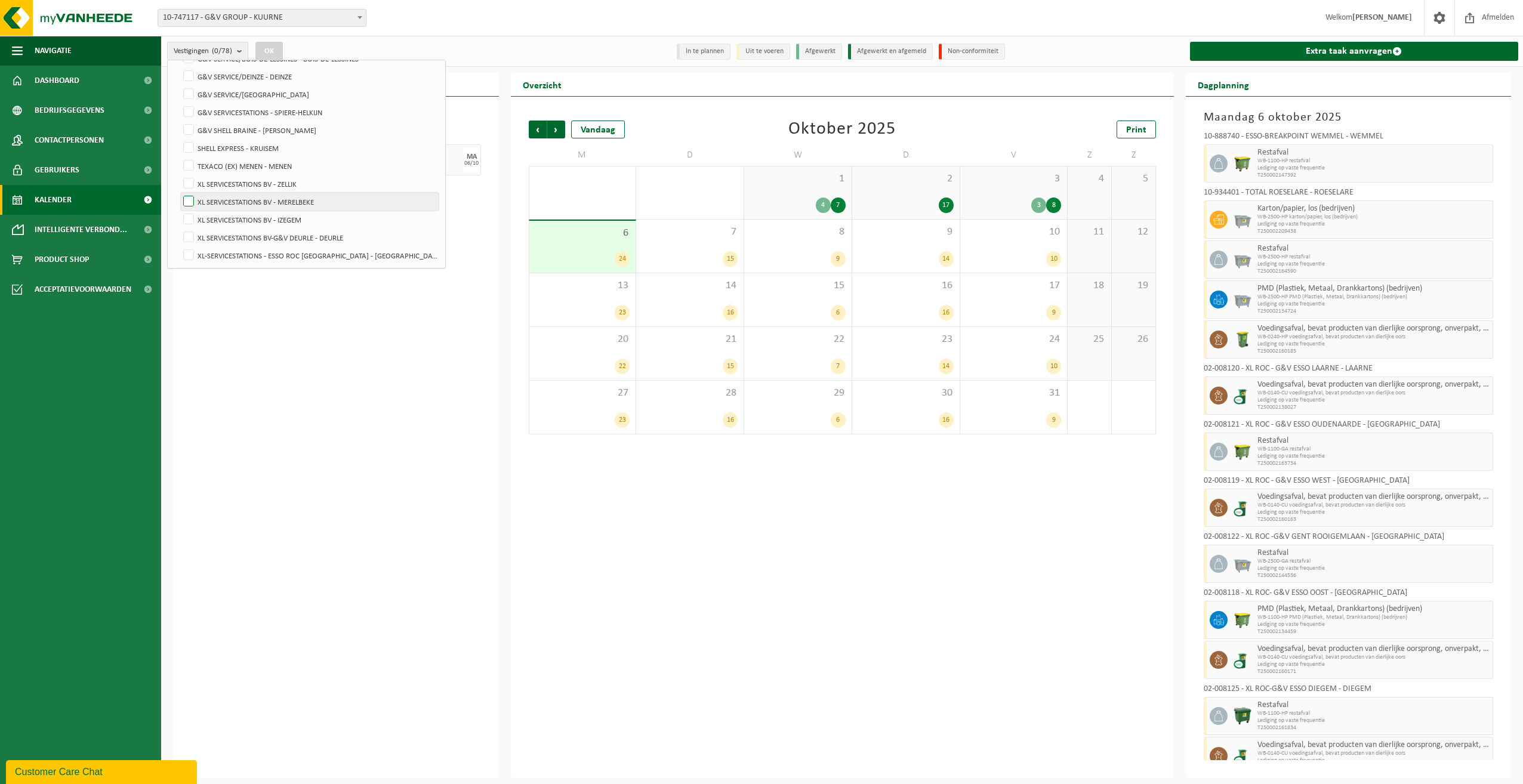
click at [187, 198] on label "XL SERVICESTATIONS BV - MERELBEKE" at bounding box center [309, 202] width 258 height 18
click at [180, 193] on input "XL SERVICESTATIONS BV - MERELBEKE" at bounding box center [179, 192] width 1 height 1
checkbox input "true"
click at [265, 42] on button "OK" at bounding box center [269, 52] width 27 height 20
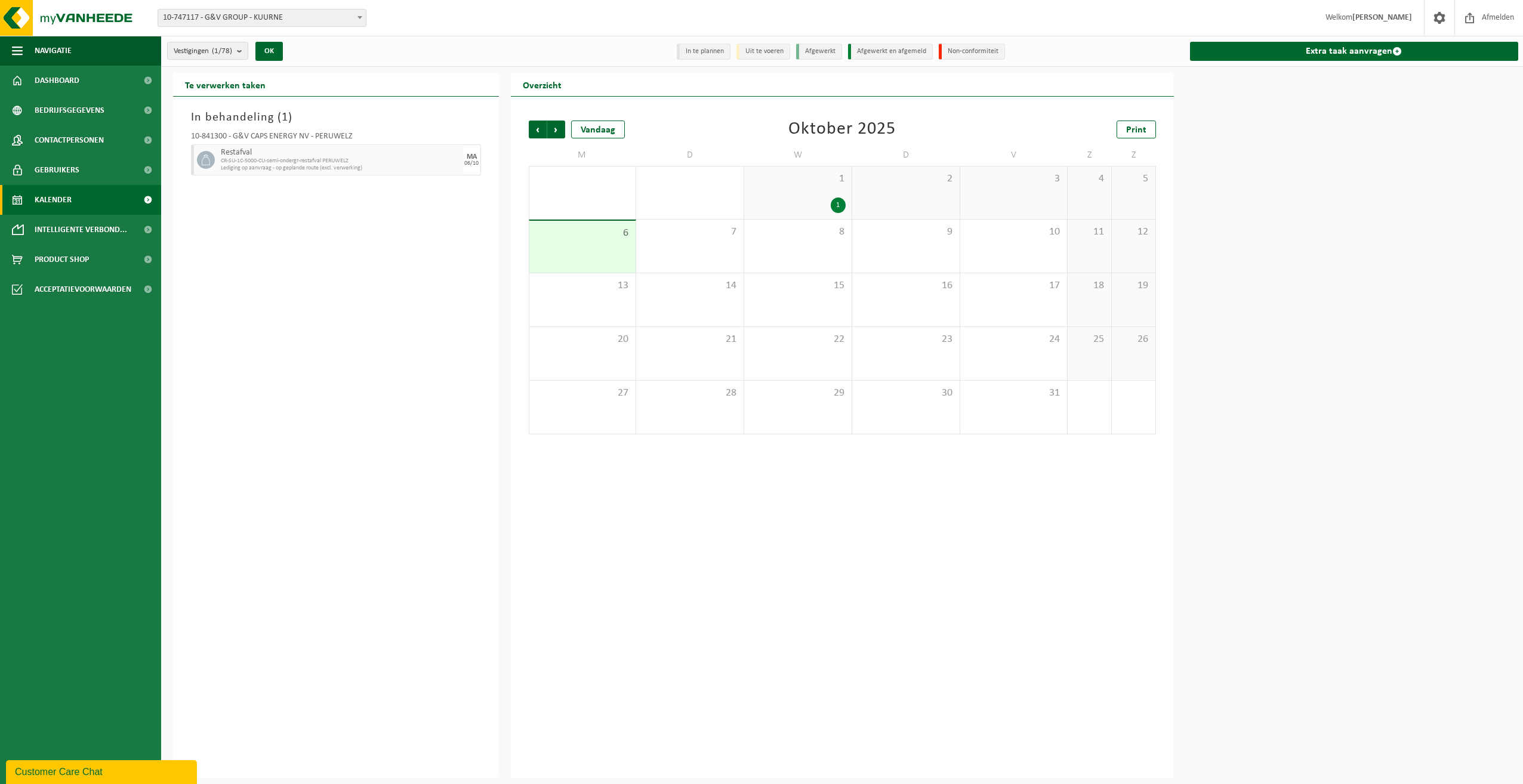
click at [837, 205] on div "1" at bounding box center [838, 205] width 15 height 16
